Goal: Task Accomplishment & Management: Manage account settings

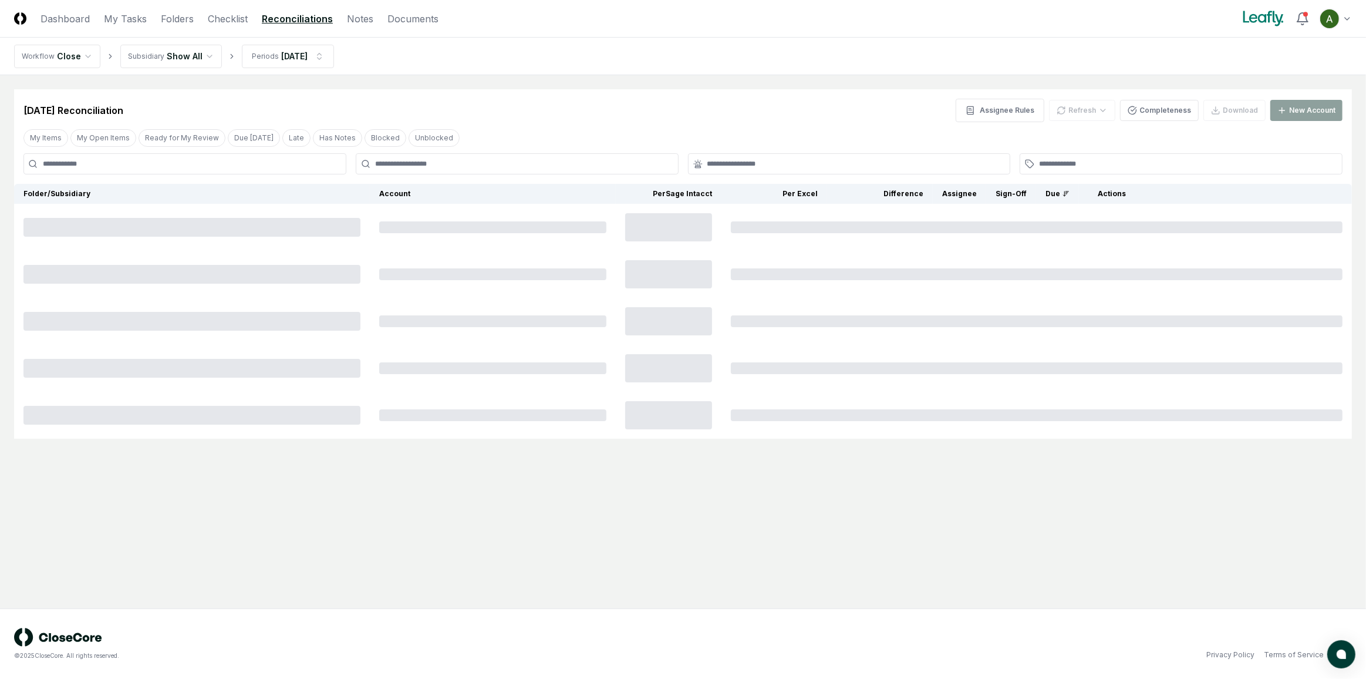
click at [271, 13] on link "Reconciliations" at bounding box center [297, 19] width 71 height 14
click at [204, 55] on html "CloseCore Dashboard My Tasks Folders Checklist Reconciliations Notes Documents …" at bounding box center [683, 339] width 1366 height 679
click at [197, 53] on html "CloseCore Dashboard My Tasks Folders Checklist Reconciliations Notes Documents …" at bounding box center [683, 339] width 1366 height 679
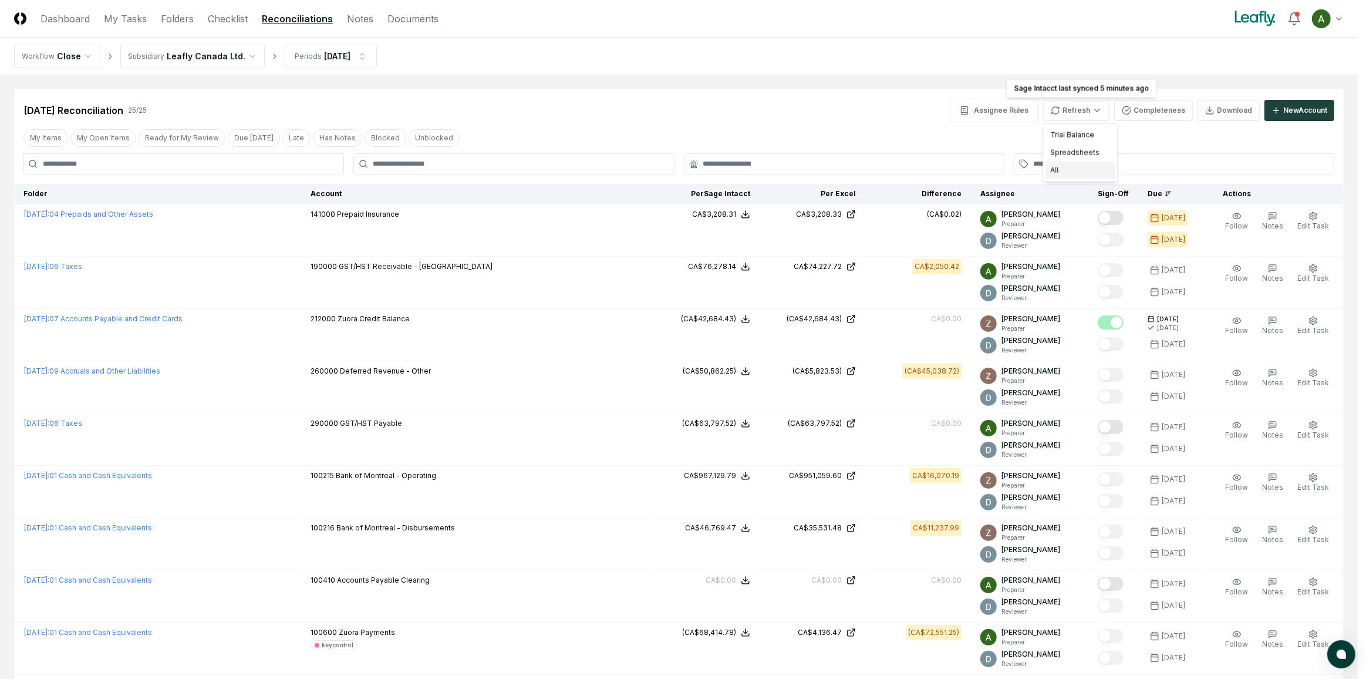
click at [1067, 164] on div "All" at bounding box center [1080, 170] width 69 height 18
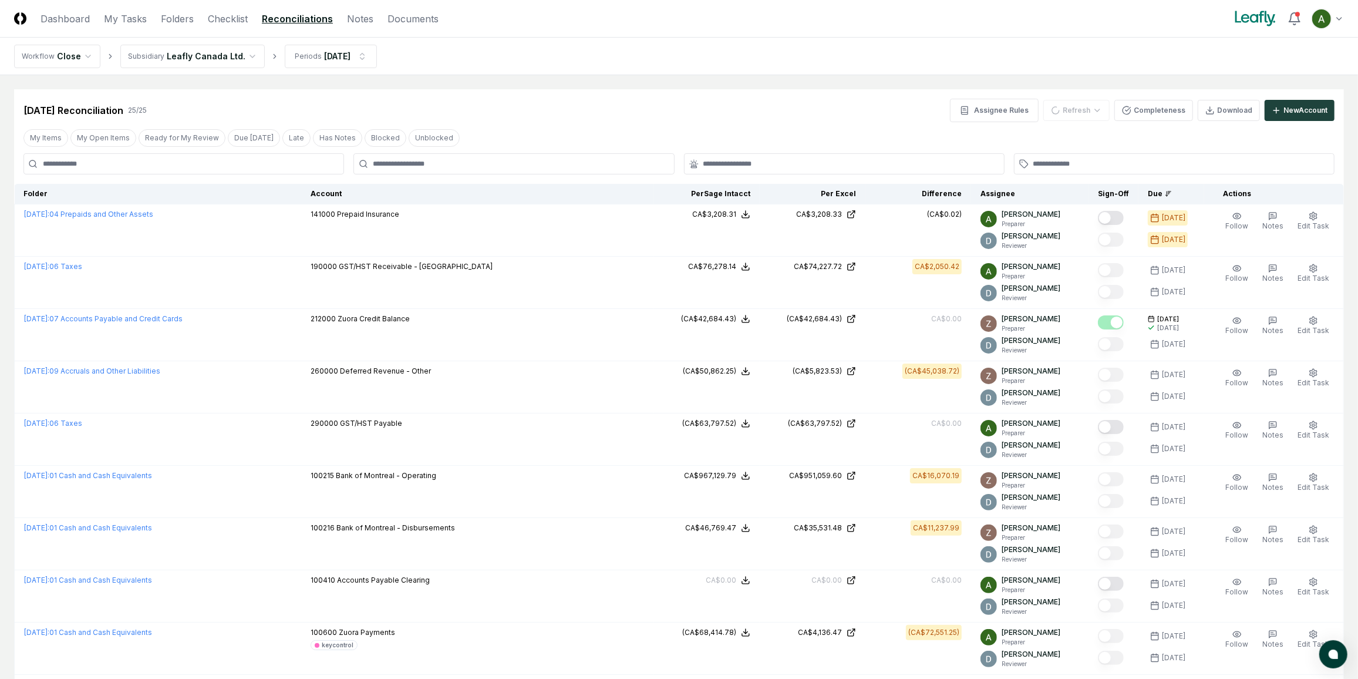
click at [878, 129] on div "My Items My Open Items Ready for My Review Due [DATE] Late Has Notes Blocked Un…" at bounding box center [679, 138] width 1330 height 22
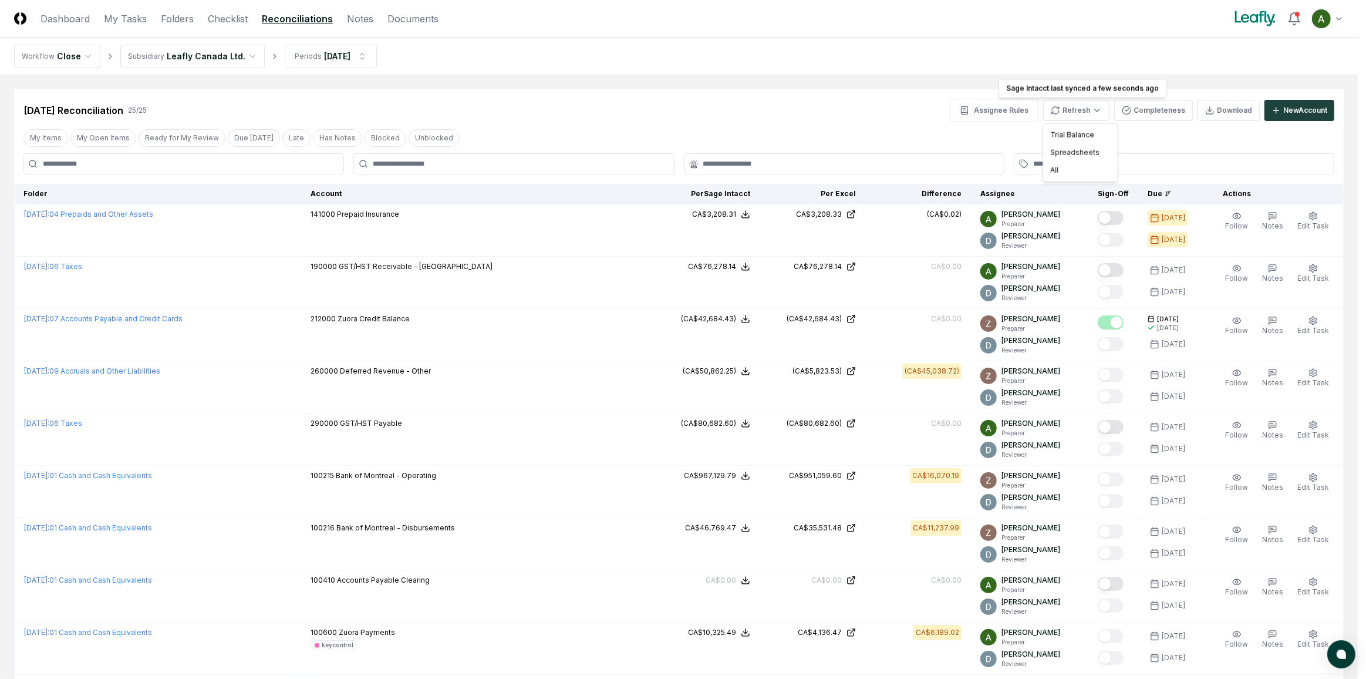
click at [1068, 180] on div "Trial Balance Spreadsheets All" at bounding box center [1080, 152] width 75 height 59
click at [1068, 170] on div "All" at bounding box center [1080, 170] width 69 height 18
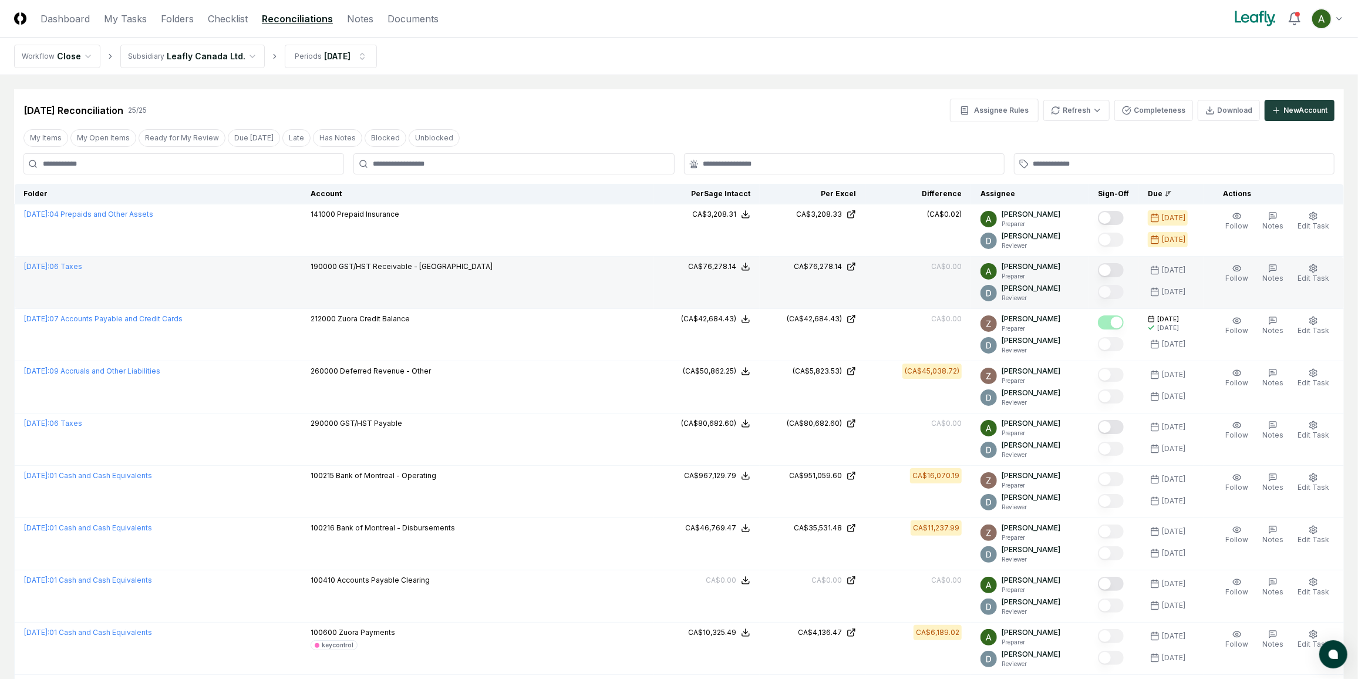
click at [1124, 269] on button "Mark complete" at bounding box center [1111, 270] width 26 height 14
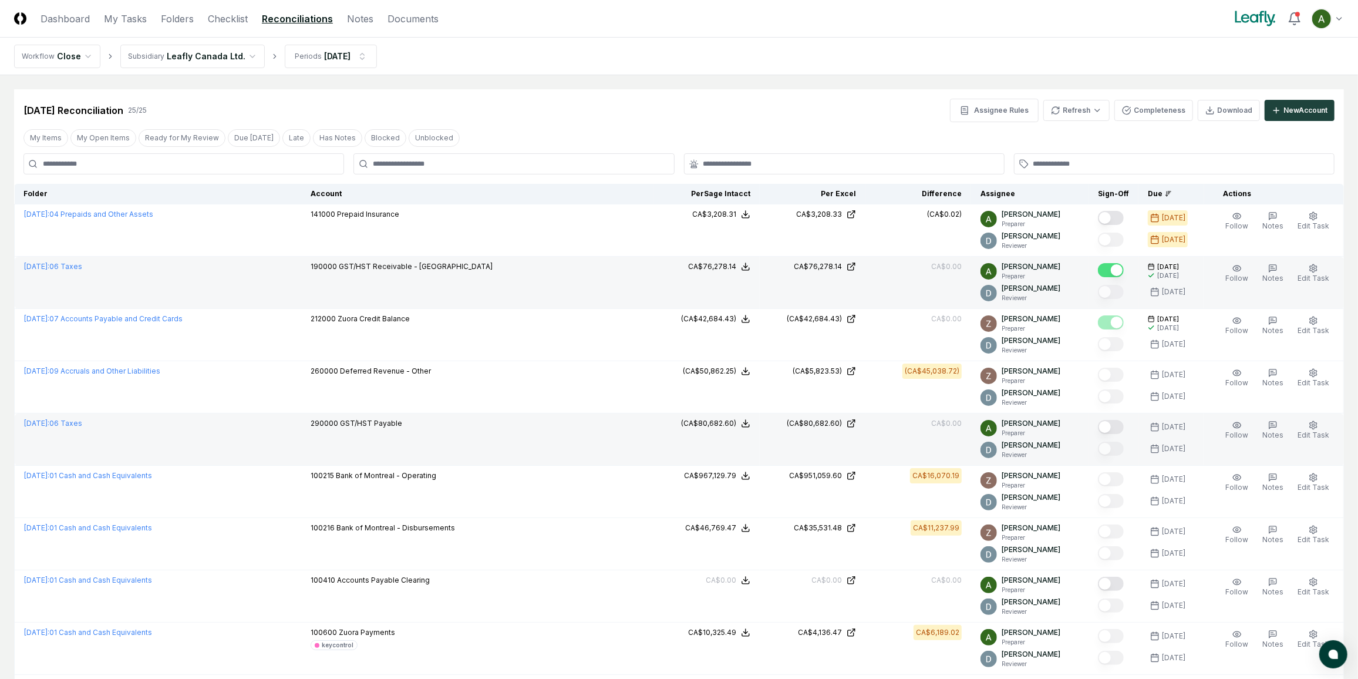
click at [1124, 430] on button "Mark complete" at bounding box center [1111, 427] width 26 height 14
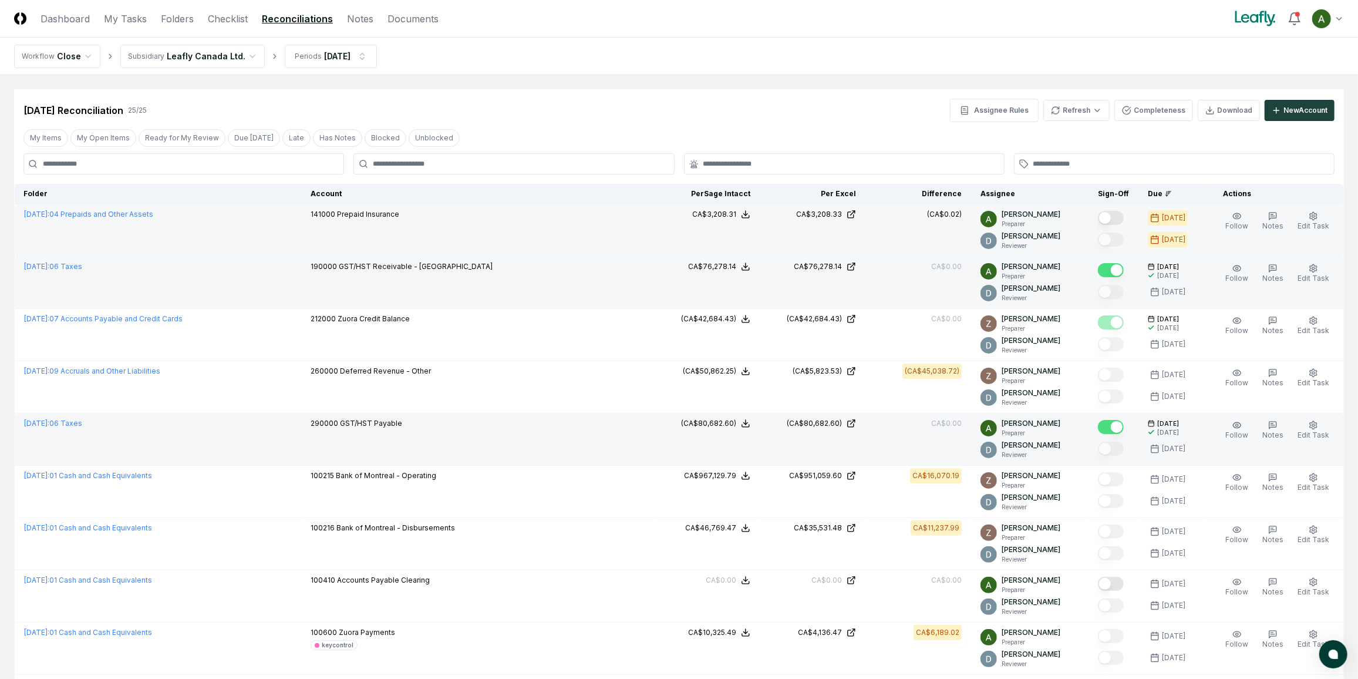
click at [1124, 214] on button "Mark complete" at bounding box center [1111, 218] width 26 height 14
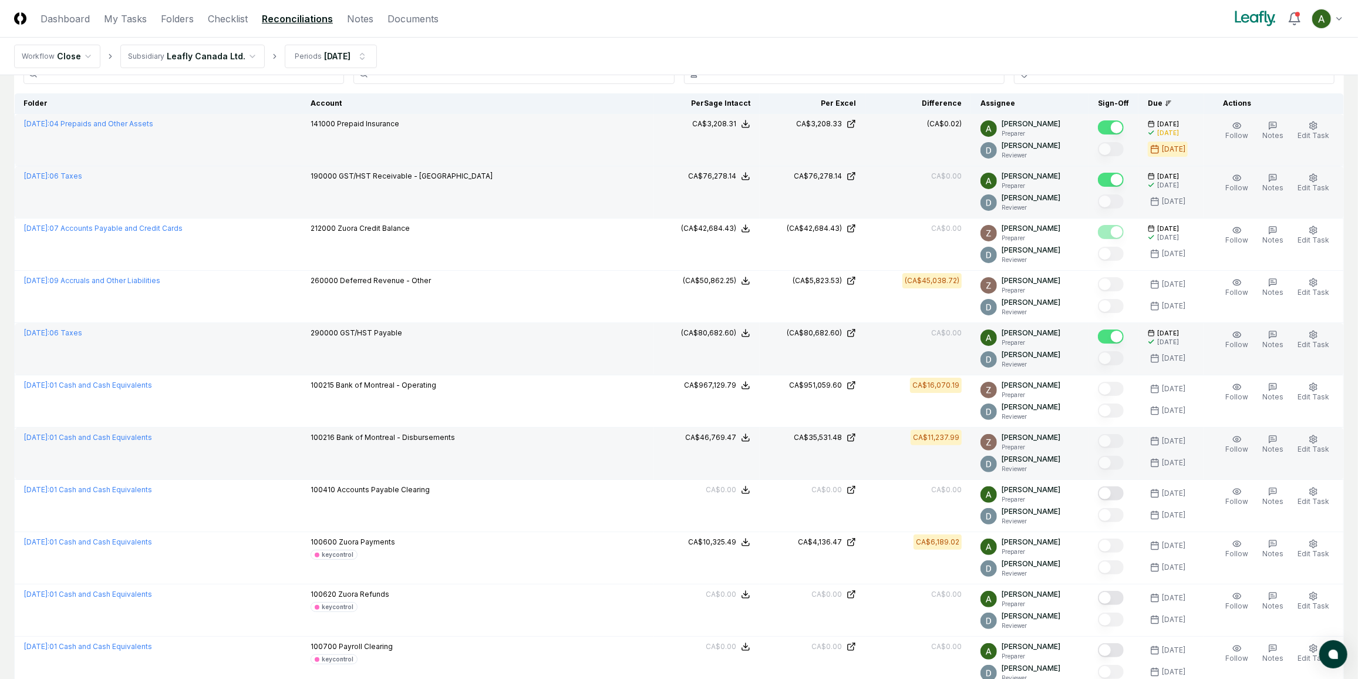
scroll to position [106, 0]
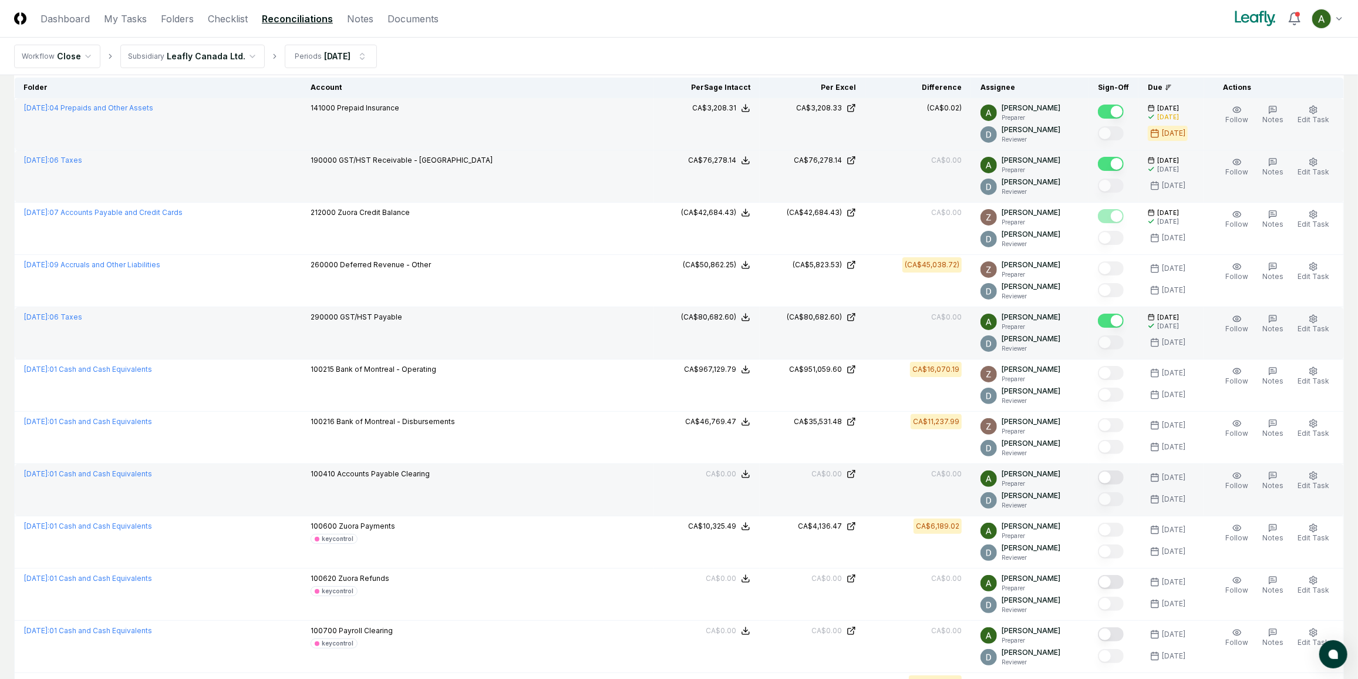
click at [1124, 474] on button "Mark complete" at bounding box center [1111, 477] width 26 height 14
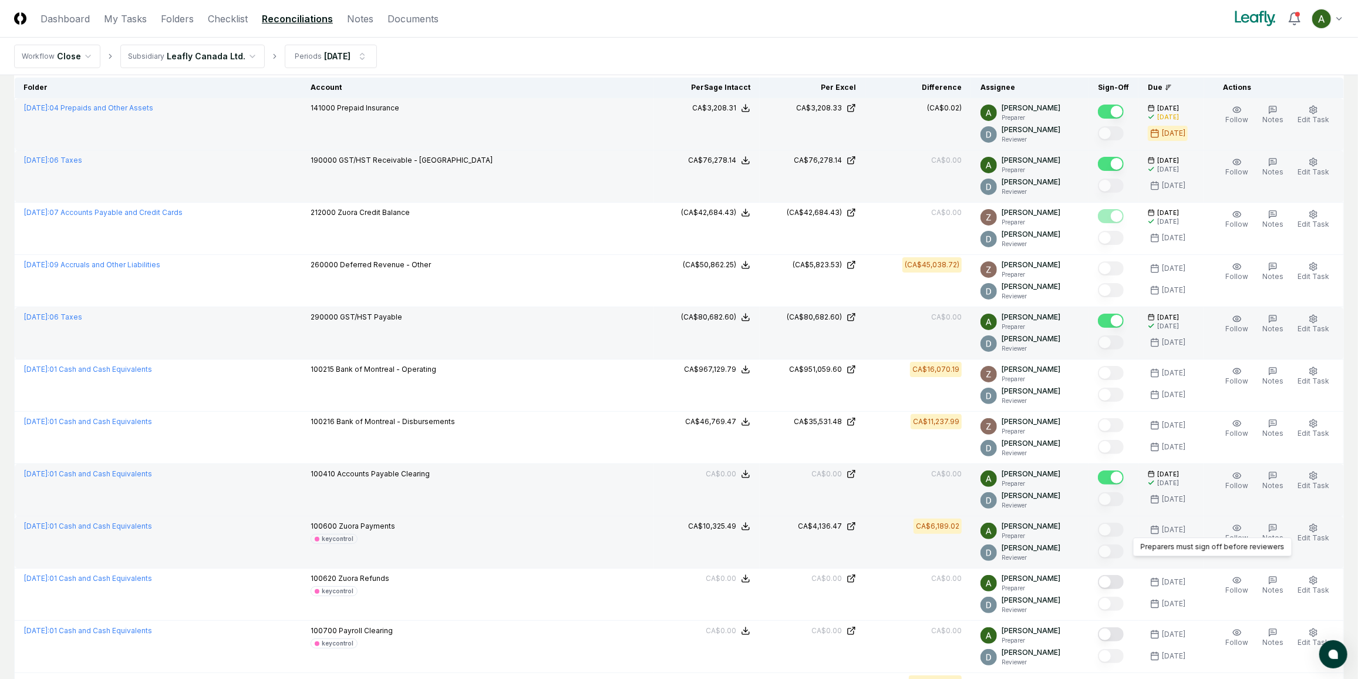
scroll to position [160, 0]
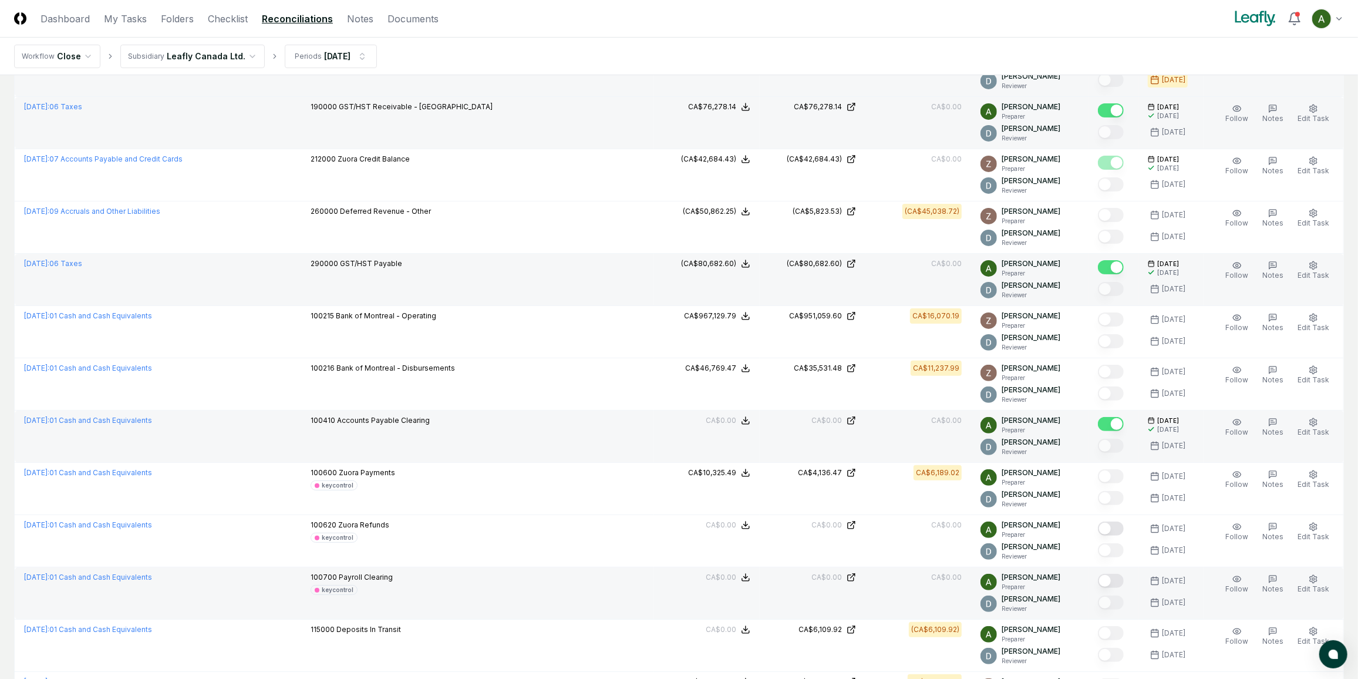
click at [1124, 576] on button "Mark complete" at bounding box center [1111, 581] width 26 height 14
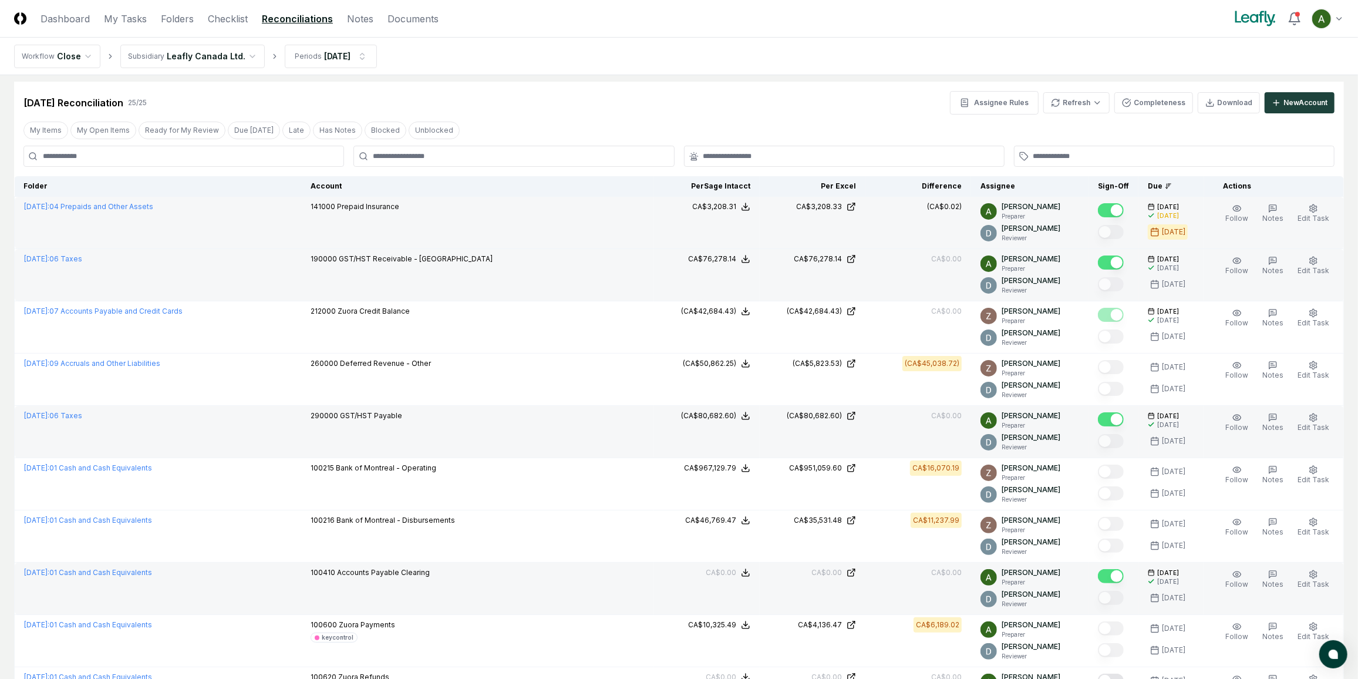
scroll to position [0, 0]
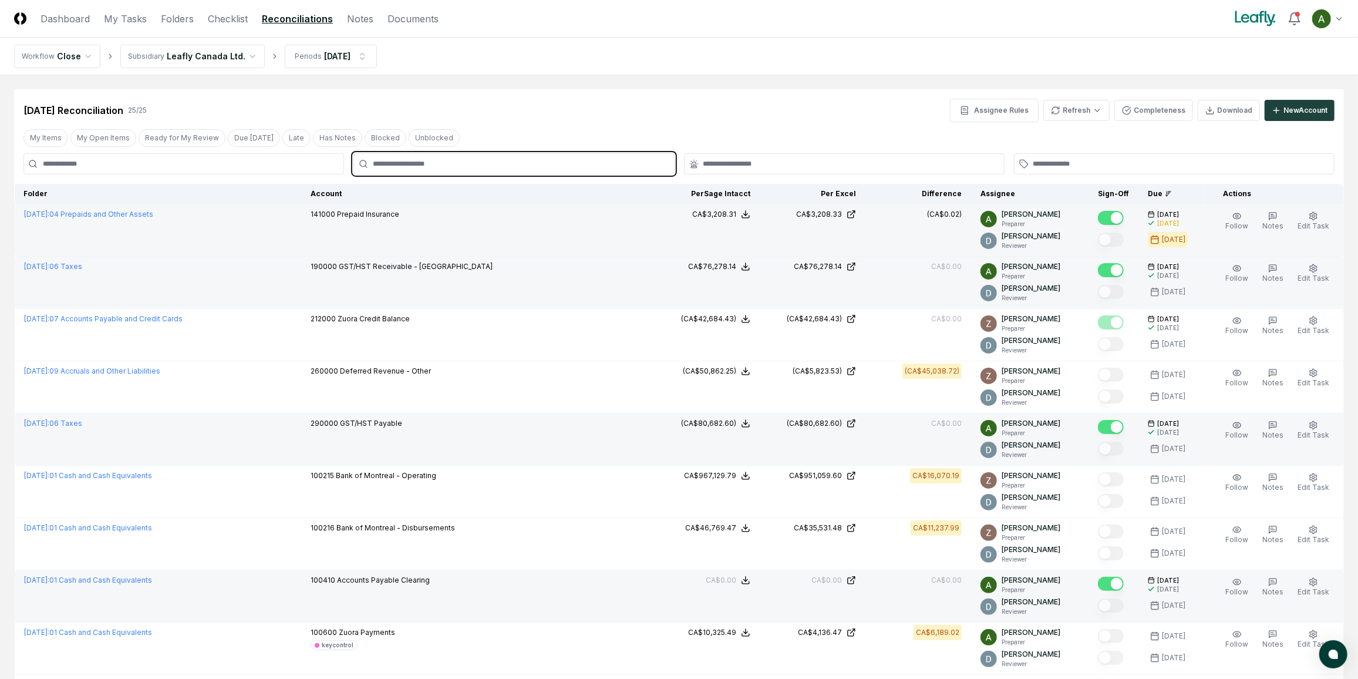
click at [596, 163] on input "text" at bounding box center [520, 164] width 294 height 11
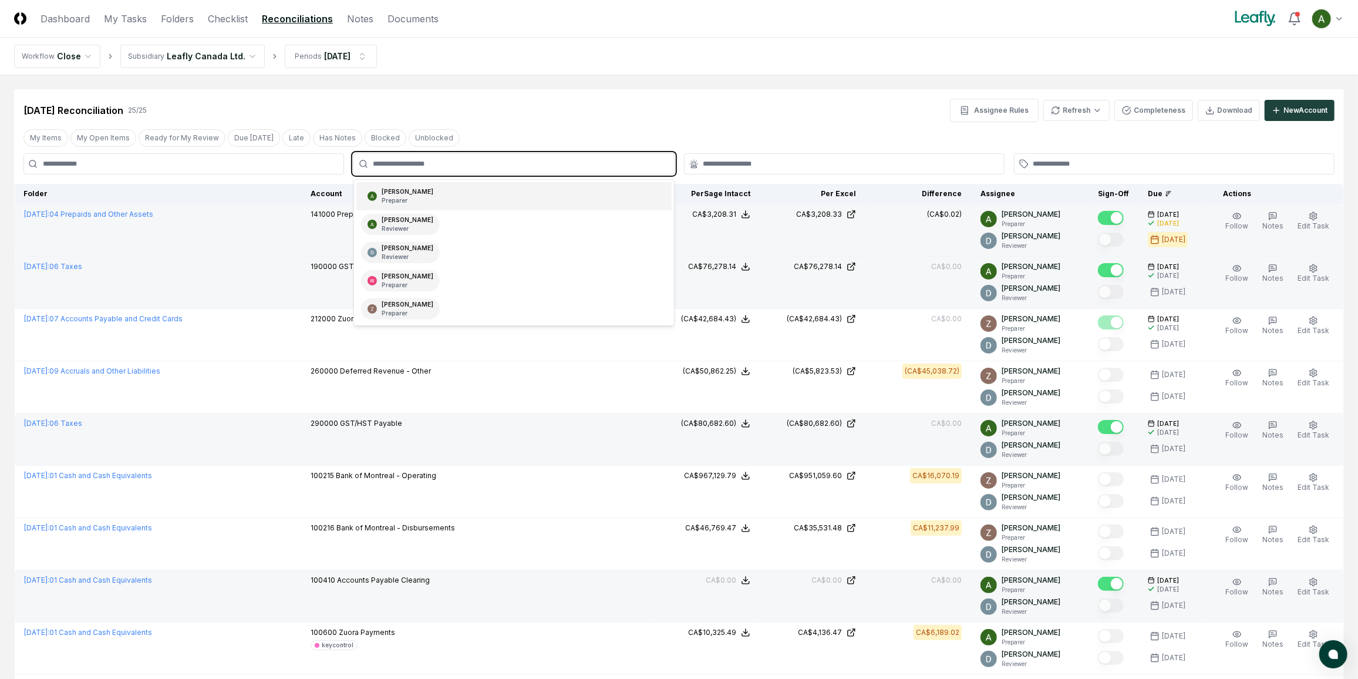
click at [571, 198] on div "[PERSON_NAME] Preparer" at bounding box center [513, 196] width 315 height 28
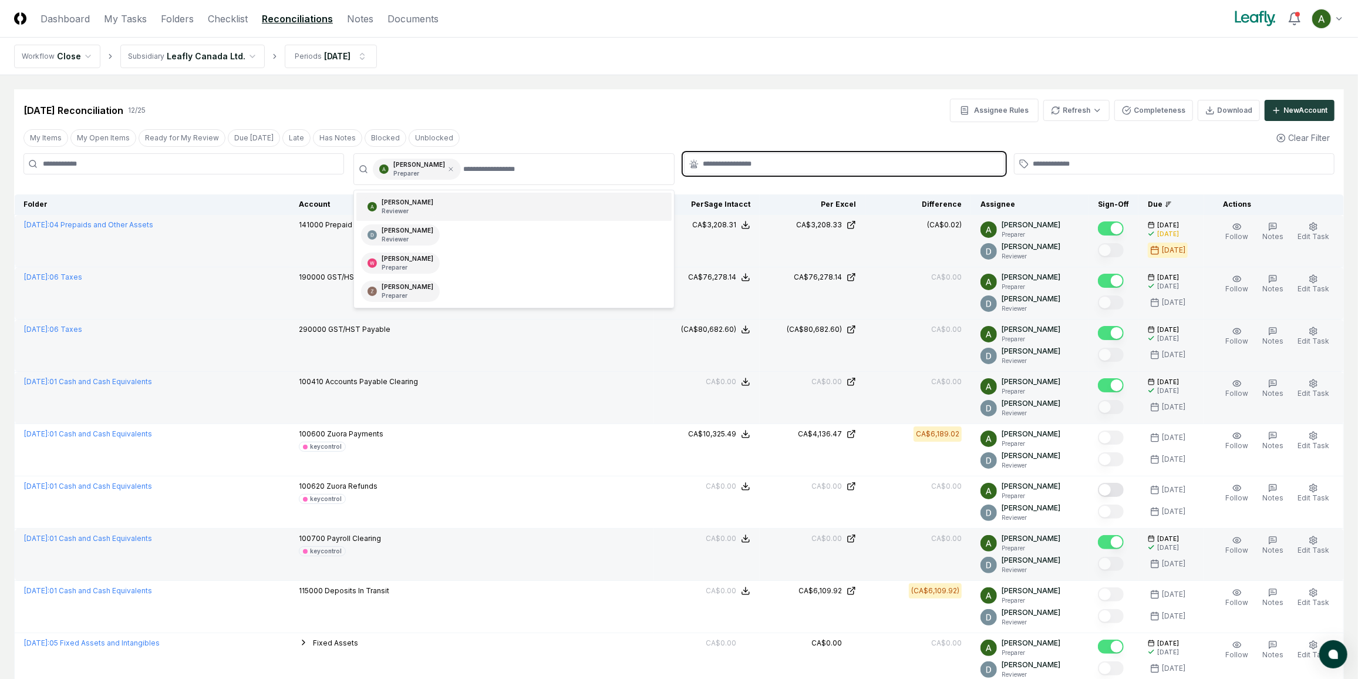
click at [769, 163] on input "text" at bounding box center [850, 164] width 294 height 11
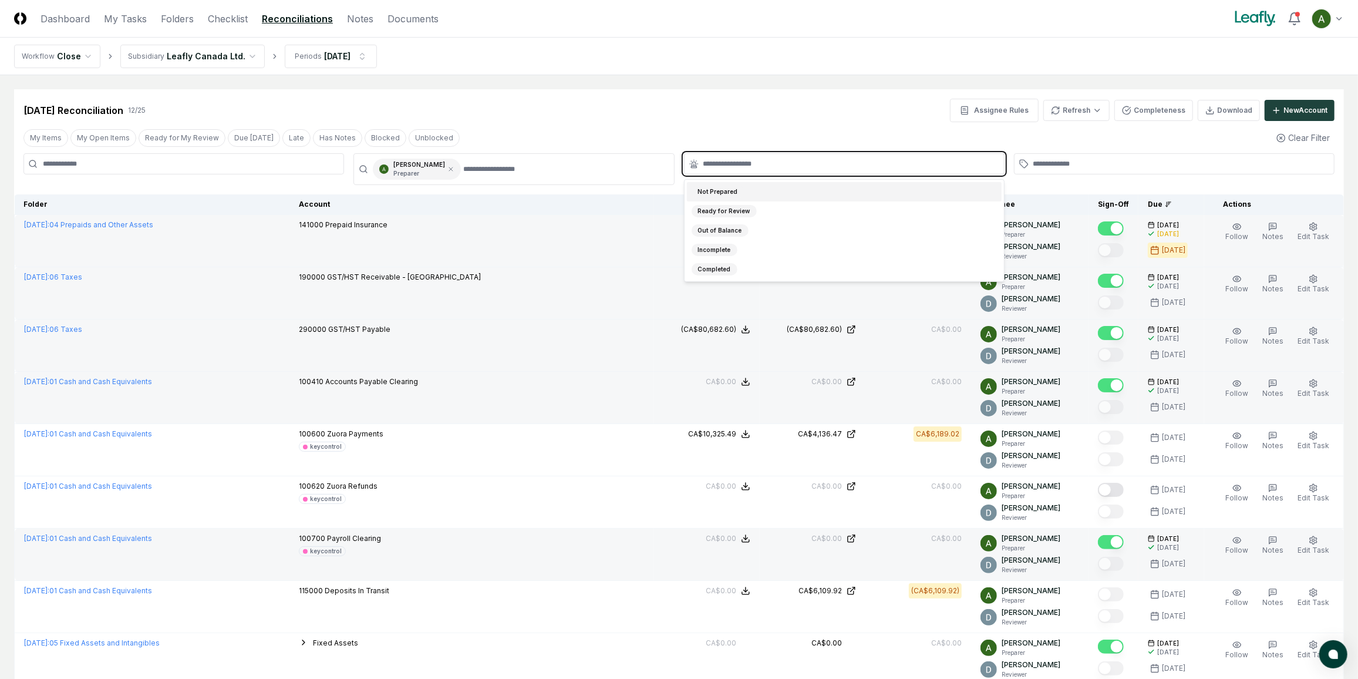
click at [752, 196] on div "Not Prepared" at bounding box center [844, 191] width 315 height 19
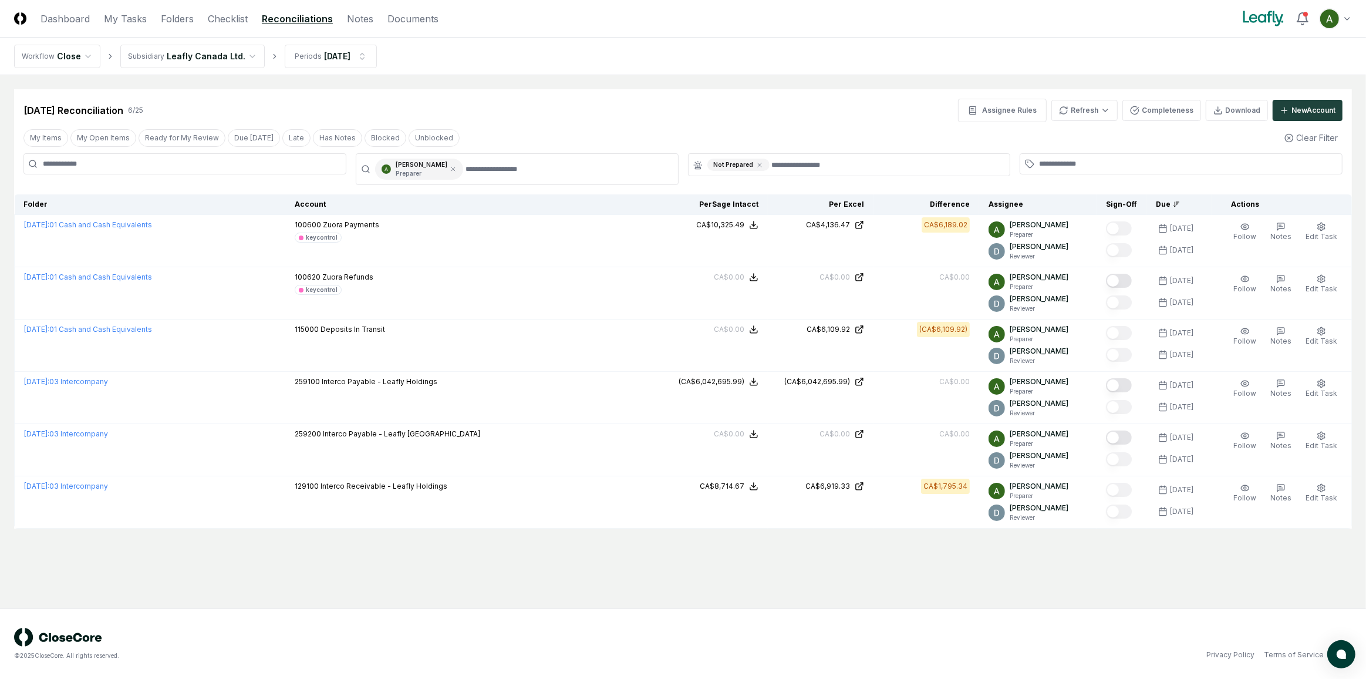
click at [775, 118] on div "[DATE] Reconciliation 6 / 25 Assignee Rules Refresh Completeness Download New A…" at bounding box center [682, 110] width 1319 height 23
click at [218, 58] on html "CloseCore Dashboard My Tasks Folders Checklist Reconciliations Notes Documents …" at bounding box center [683, 339] width 1366 height 679
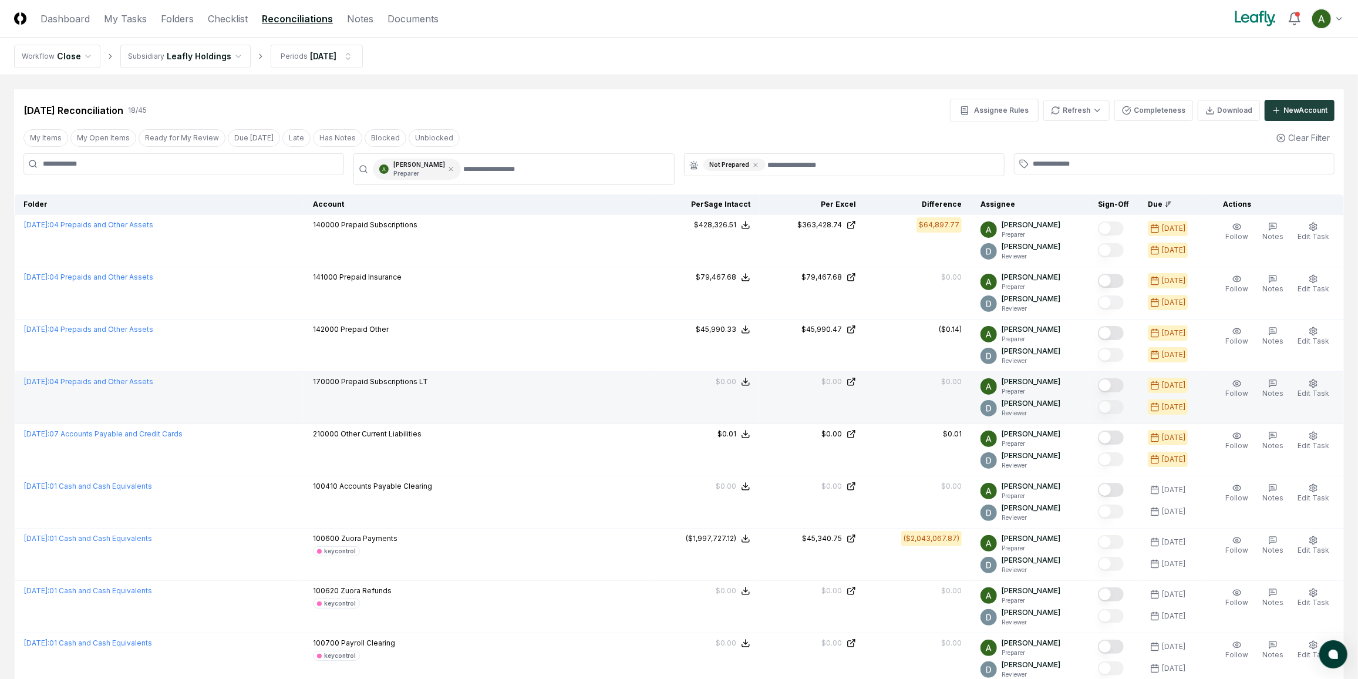
click at [1121, 383] on button "Mark complete" at bounding box center [1111, 385] width 26 height 14
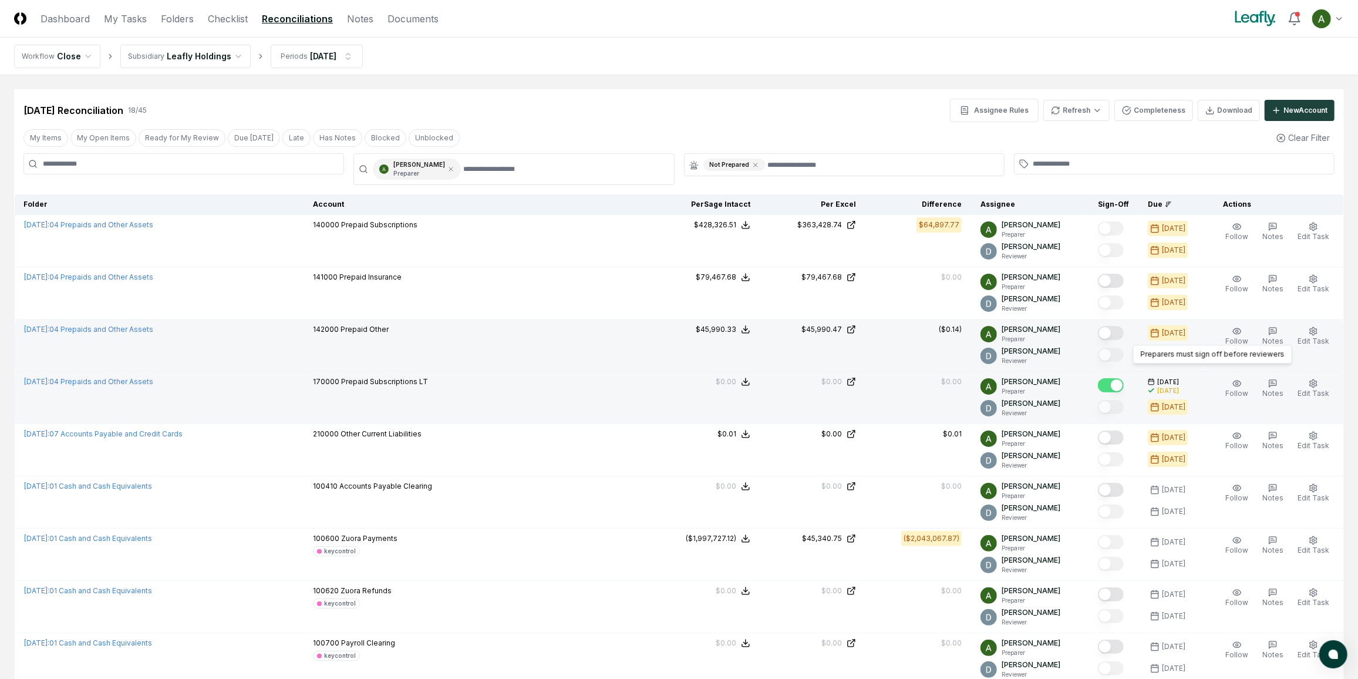
click at [1124, 331] on button "Mark complete" at bounding box center [1111, 333] width 26 height 14
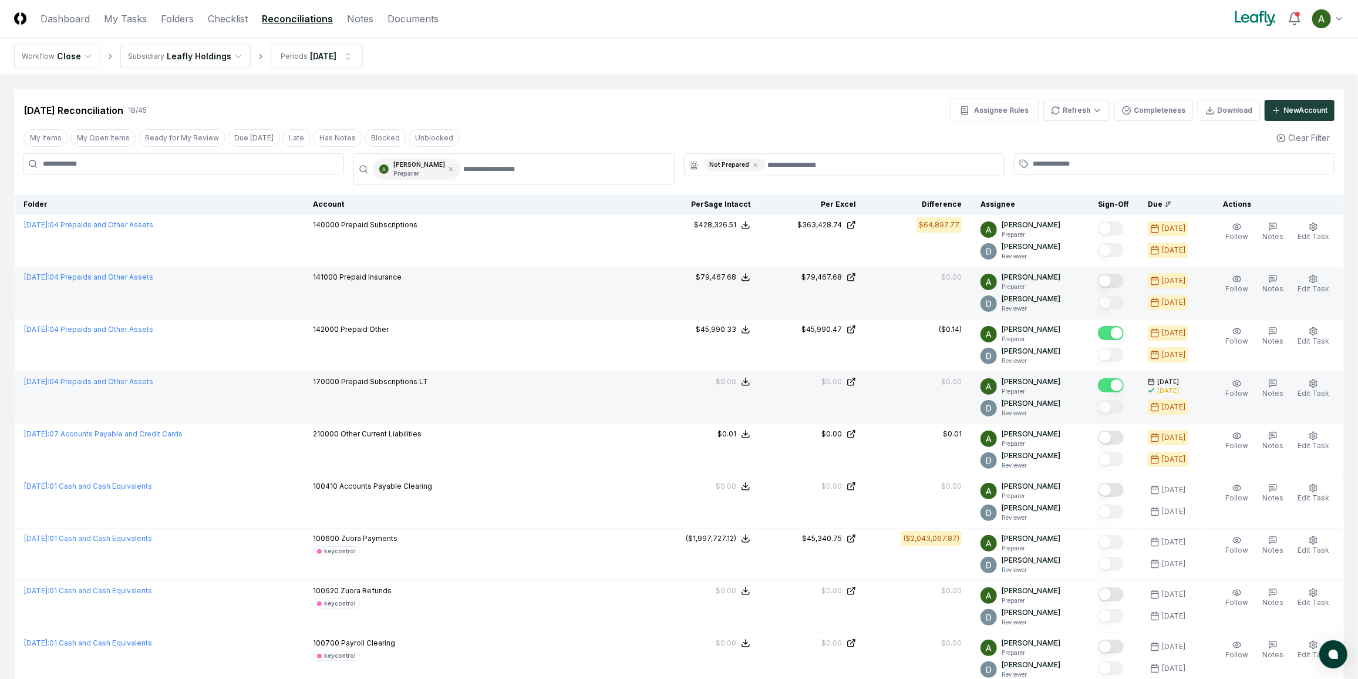
click at [1123, 279] on button "Mark complete" at bounding box center [1111, 281] width 26 height 14
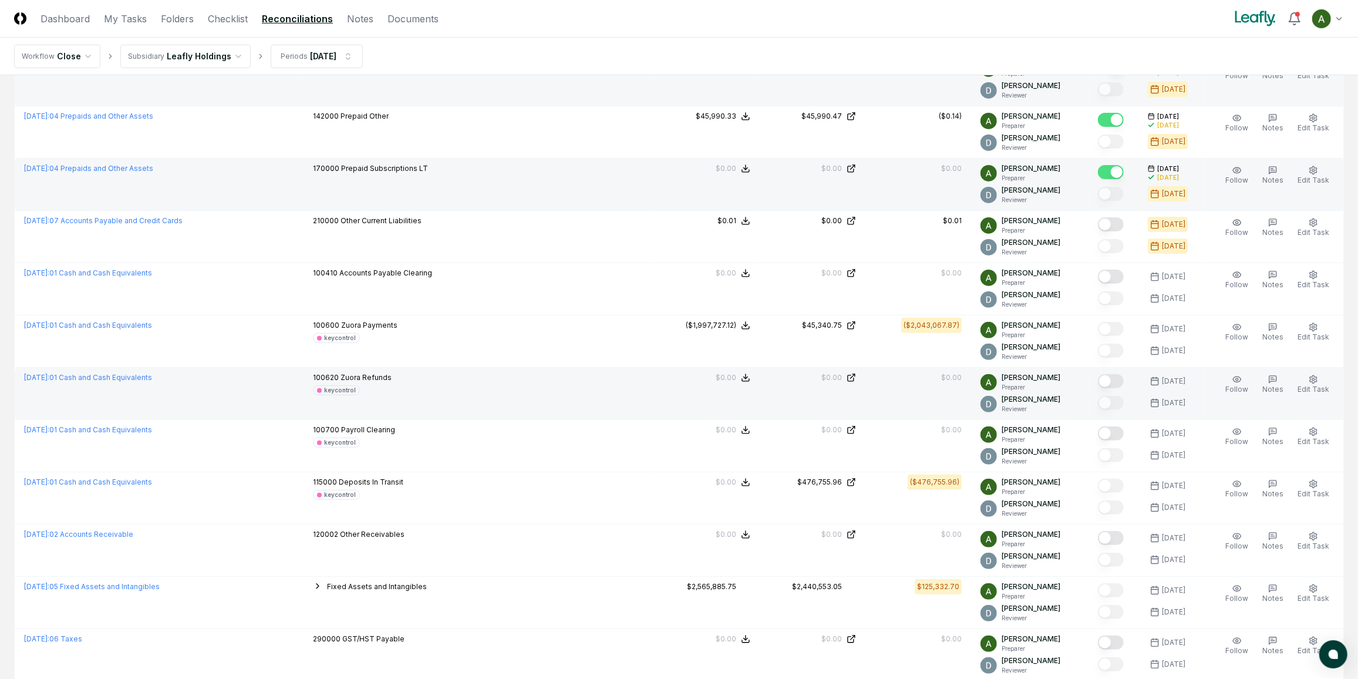
scroll to position [267, 0]
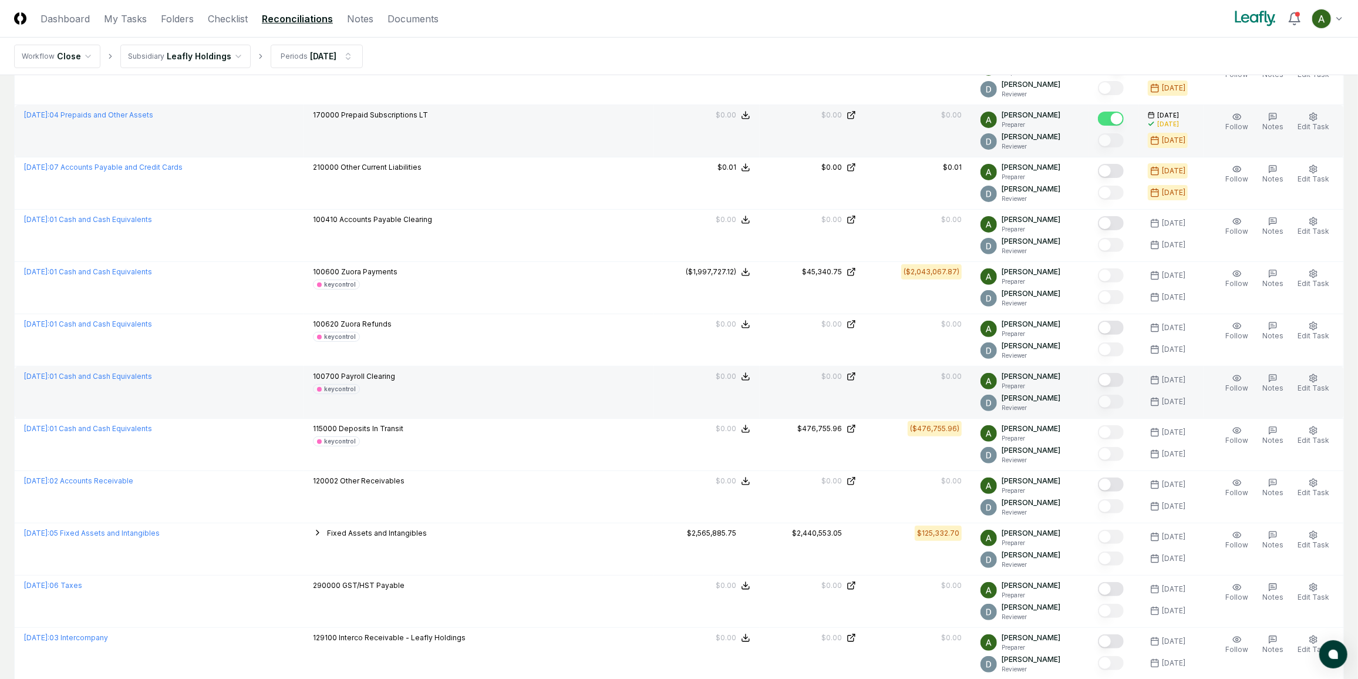
click at [1124, 383] on div at bounding box center [1111, 381] width 26 height 16
click at [1124, 381] on button "Mark complete" at bounding box center [1111, 380] width 26 height 14
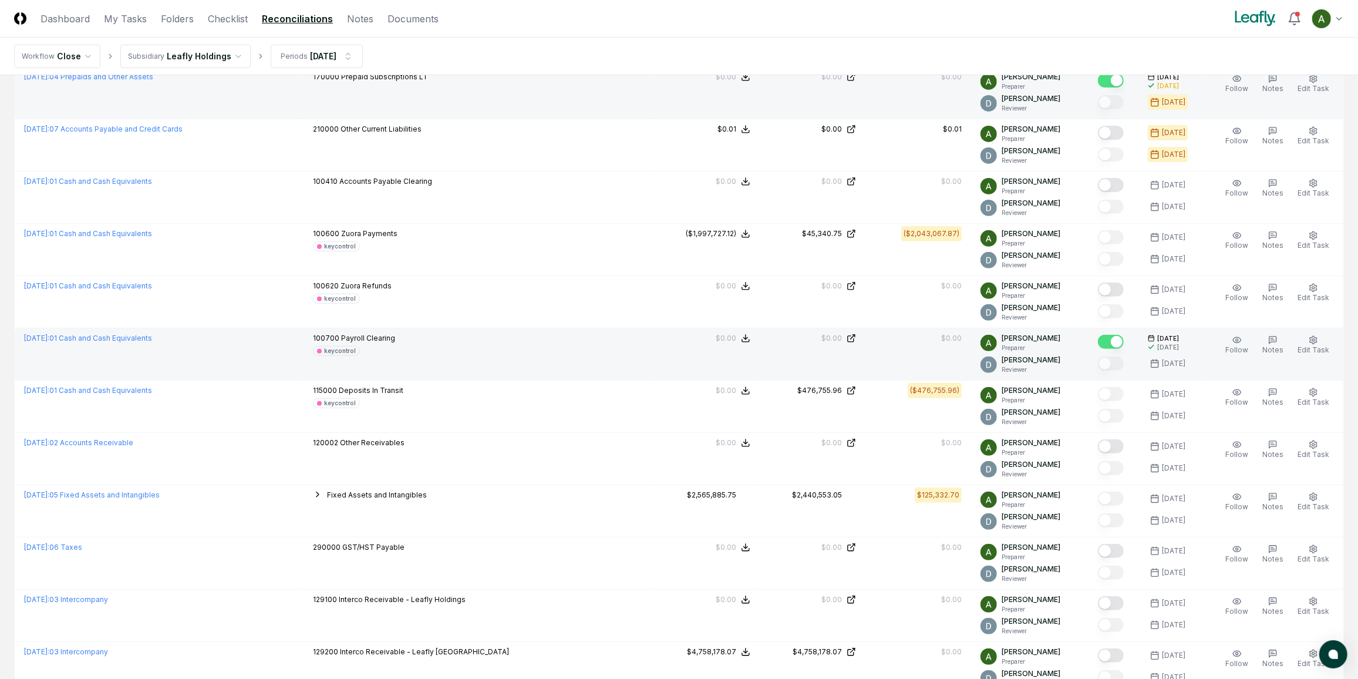
scroll to position [320, 0]
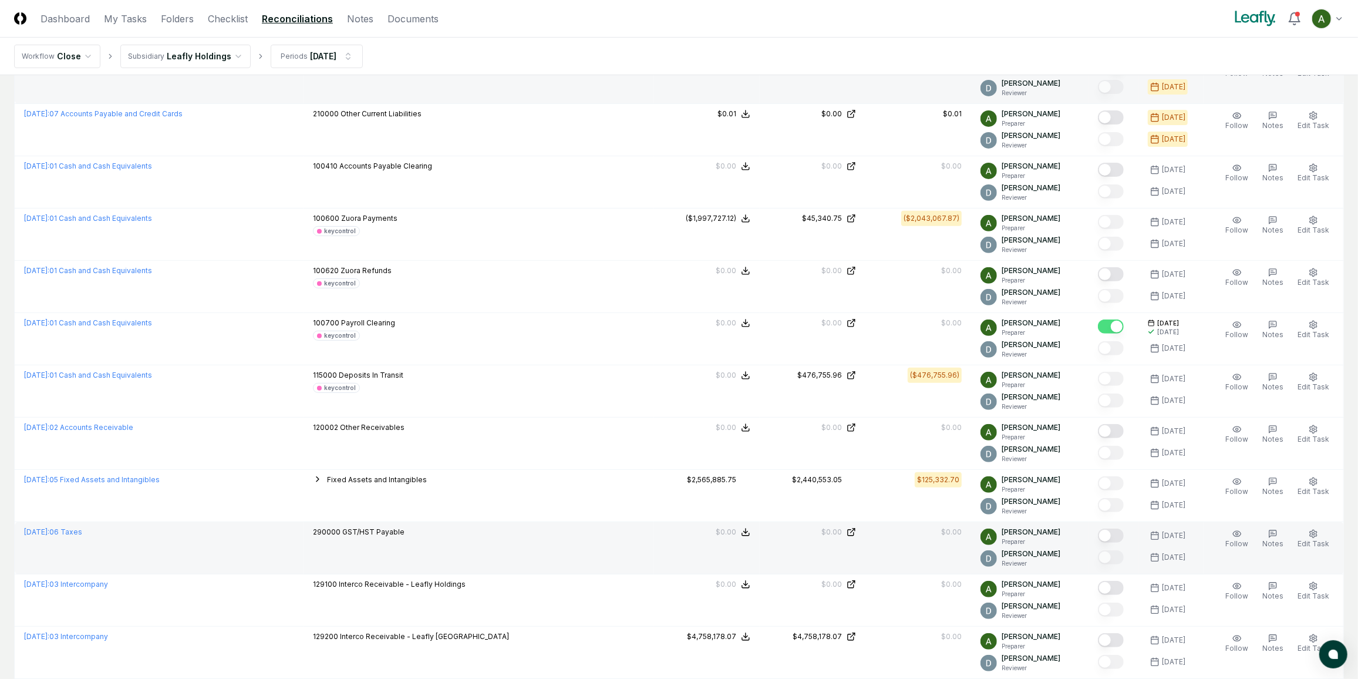
click at [1124, 532] on button "Mark complete" at bounding box center [1111, 535] width 26 height 14
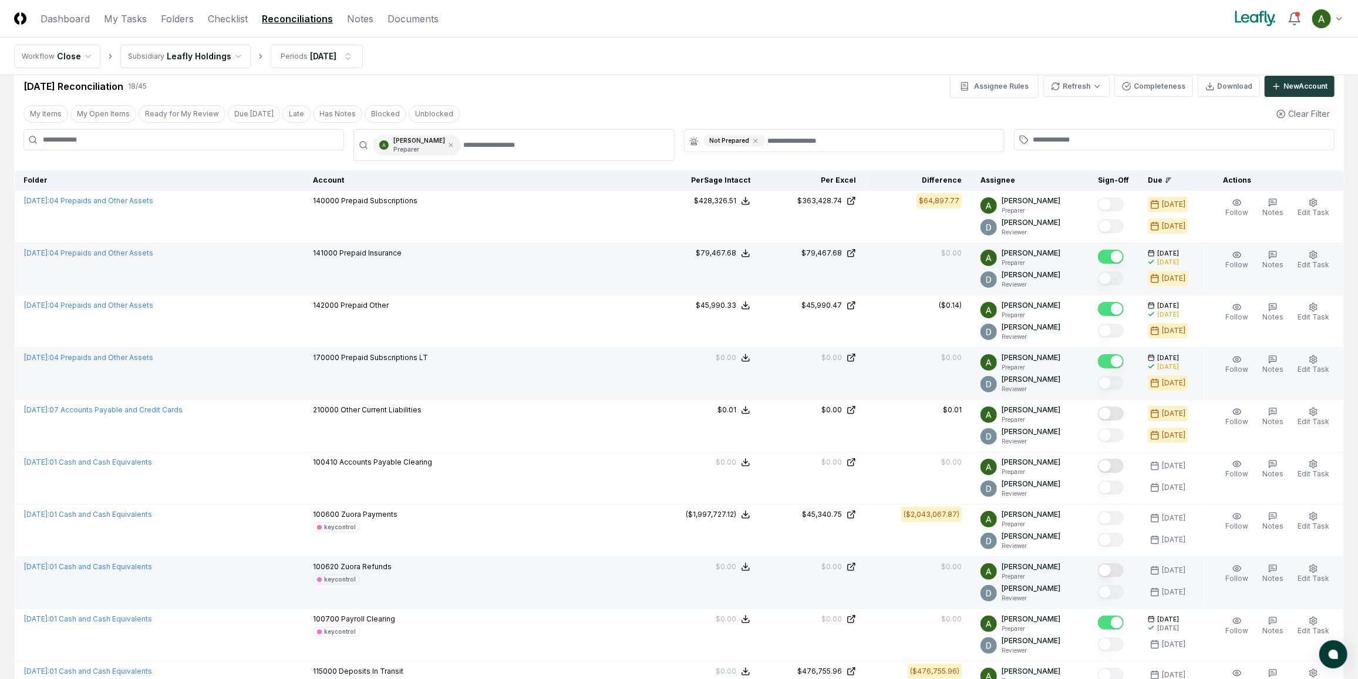
scroll to position [0, 0]
